Goal: Navigation & Orientation: Find specific page/section

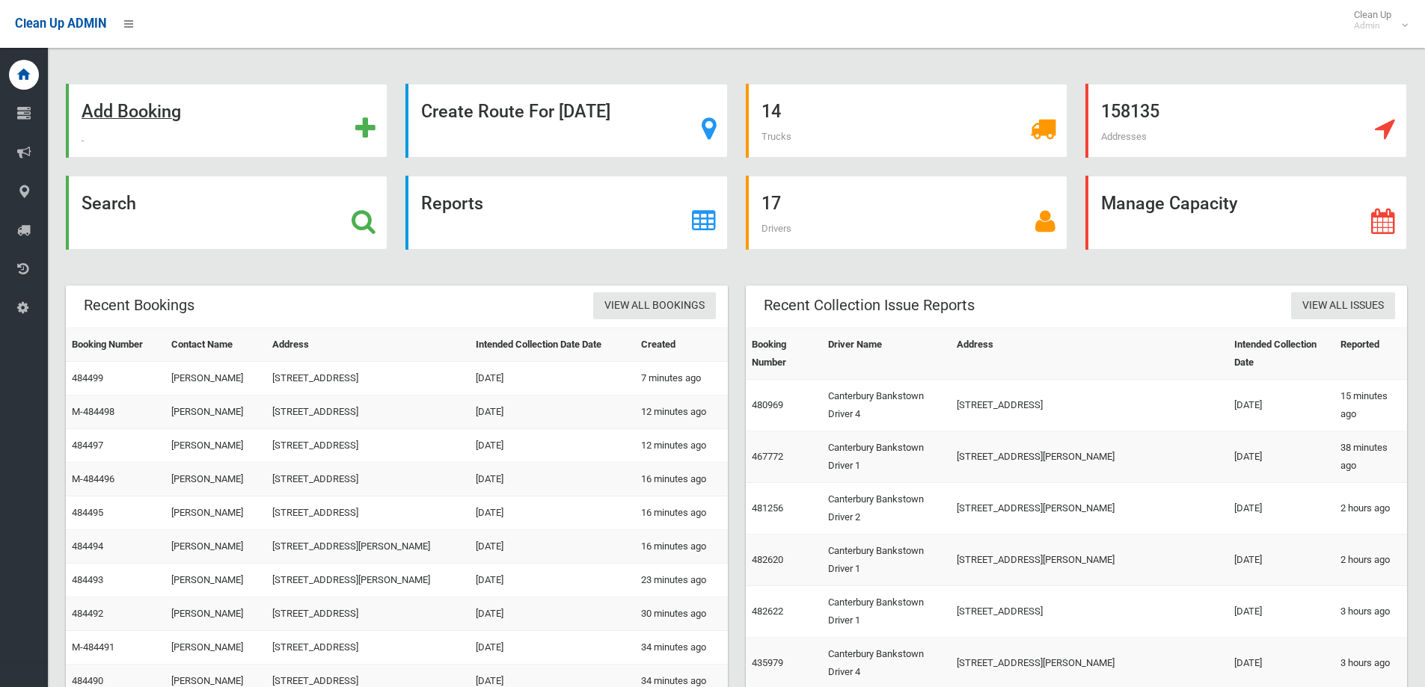
click at [138, 102] on strong "Add Booking" at bounding box center [131, 111] width 99 height 21
click at [110, 209] on strong "Search" at bounding box center [109, 203] width 55 height 21
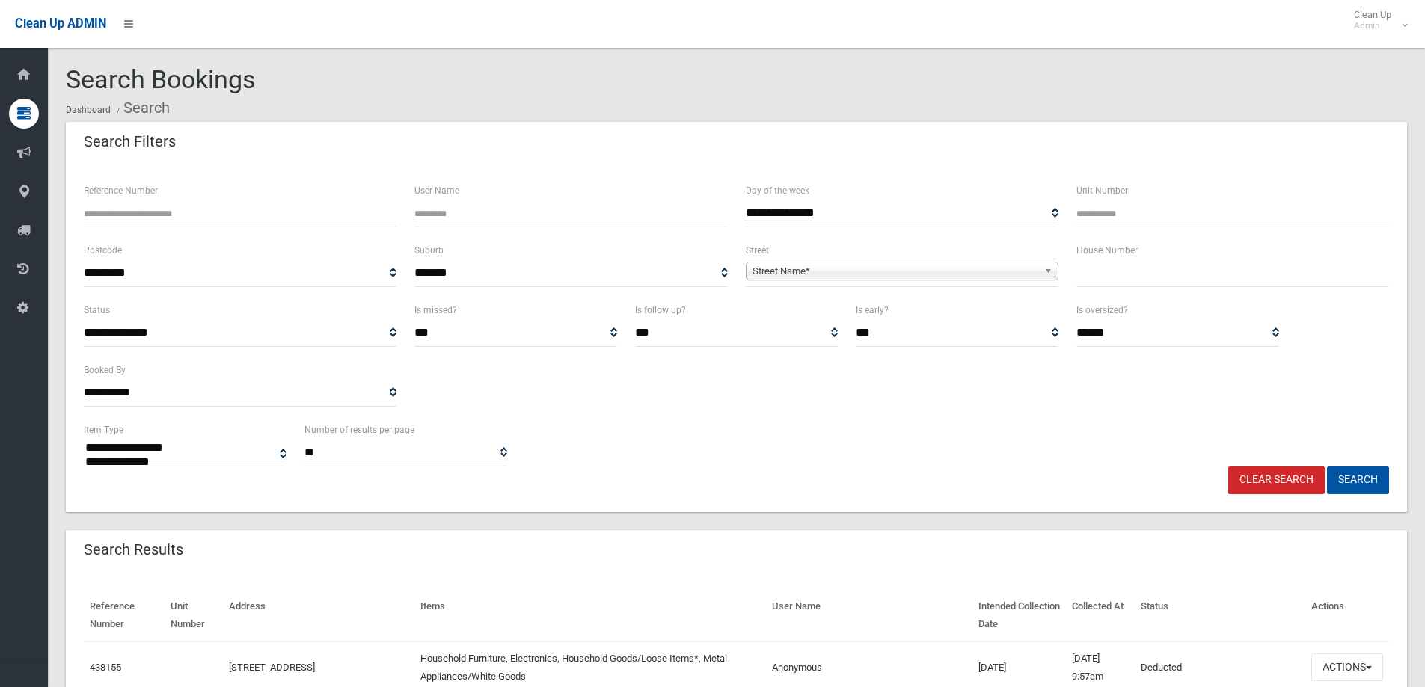
select select
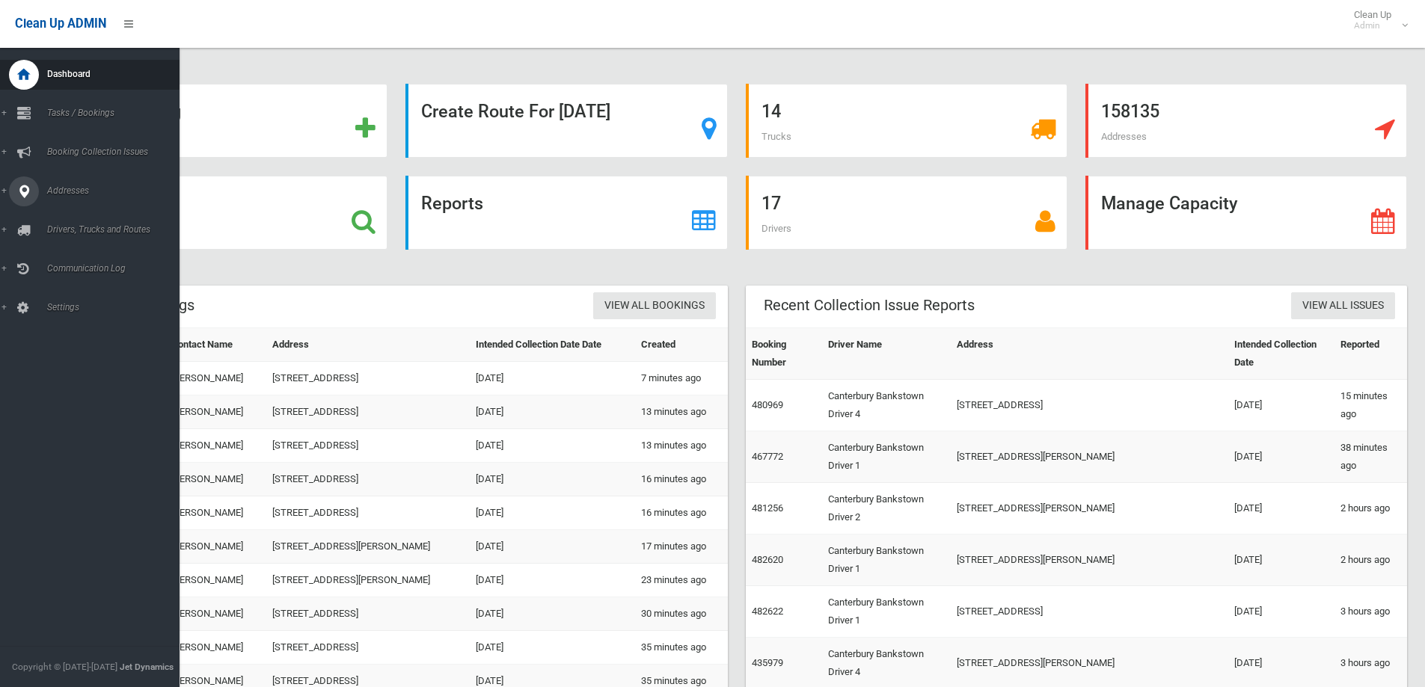
click at [66, 197] on link "Addresses" at bounding box center [95, 192] width 191 height 30
click at [82, 220] on span "All Addresses" at bounding box center [110, 217] width 135 height 10
